Goal: Task Accomplishment & Management: Use online tool/utility

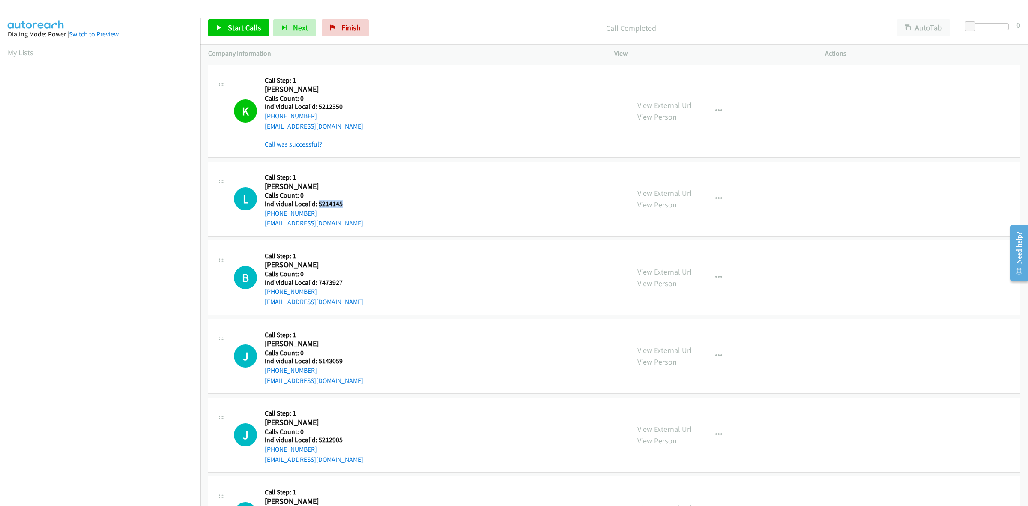
scroll to position [0, 1]
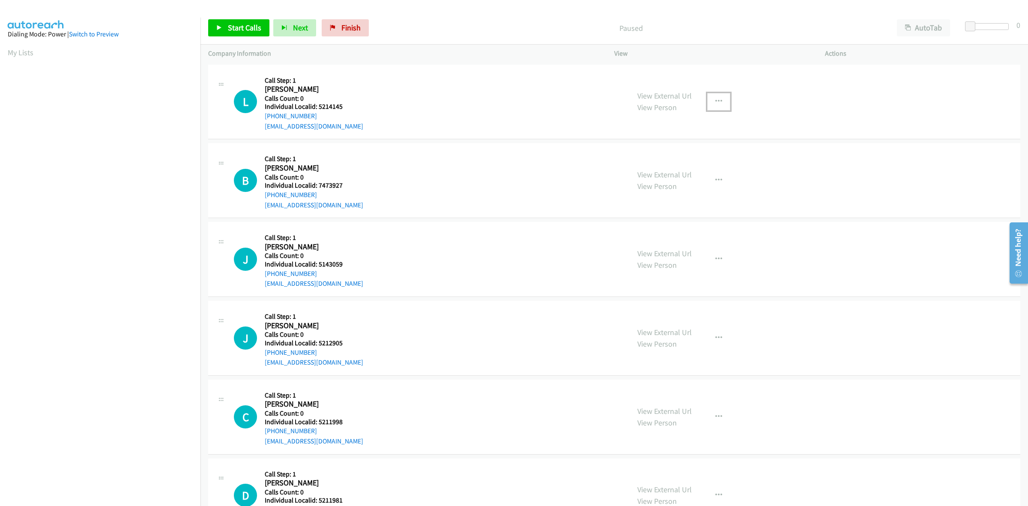
click at [715, 98] on icon "button" at bounding box center [718, 101] width 7 height 7
click at [686, 157] on link "Skip Call" at bounding box center [673, 157] width 114 height 17
drag, startPoint x: 343, startPoint y: 185, endPoint x: 317, endPoint y: 185, distance: 25.7
click at [317, 185] on h5 "Individual Localid: 7473927" at bounding box center [314, 185] width 99 height 9
copy h5 "7473927"
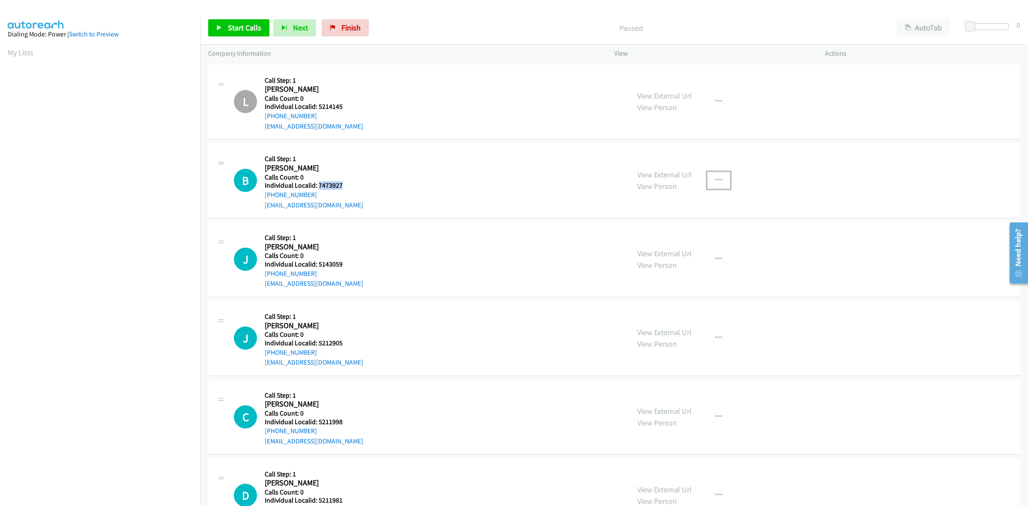
drag, startPoint x: 713, startPoint y: 173, endPoint x: 704, endPoint y: 191, distance: 20.3
click at [713, 173] on button "button" at bounding box center [718, 180] width 23 height 17
click at [679, 239] on link "Skip Call" at bounding box center [673, 236] width 114 height 17
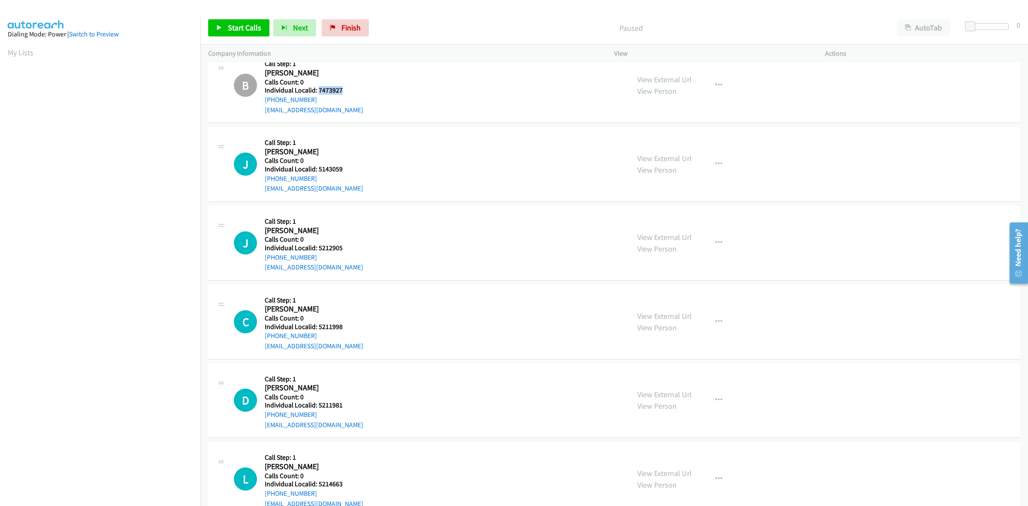
scroll to position [120, 0]
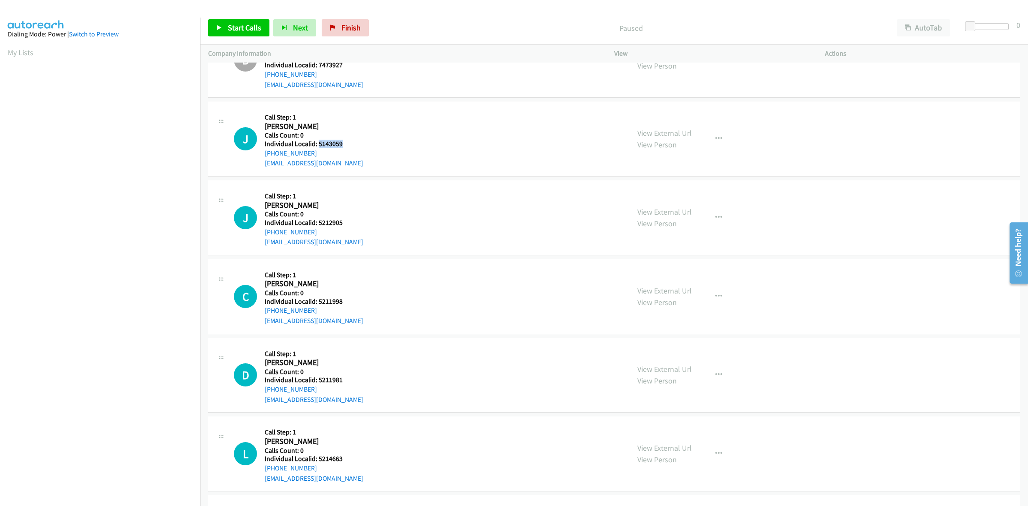
drag, startPoint x: 346, startPoint y: 143, endPoint x: 318, endPoint y: 142, distance: 27.9
click at [318, 142] on h5 "Individual Localid: 5143059" at bounding box center [314, 144] width 99 height 9
copy h5 "5143059"
